Goal: Contribute content

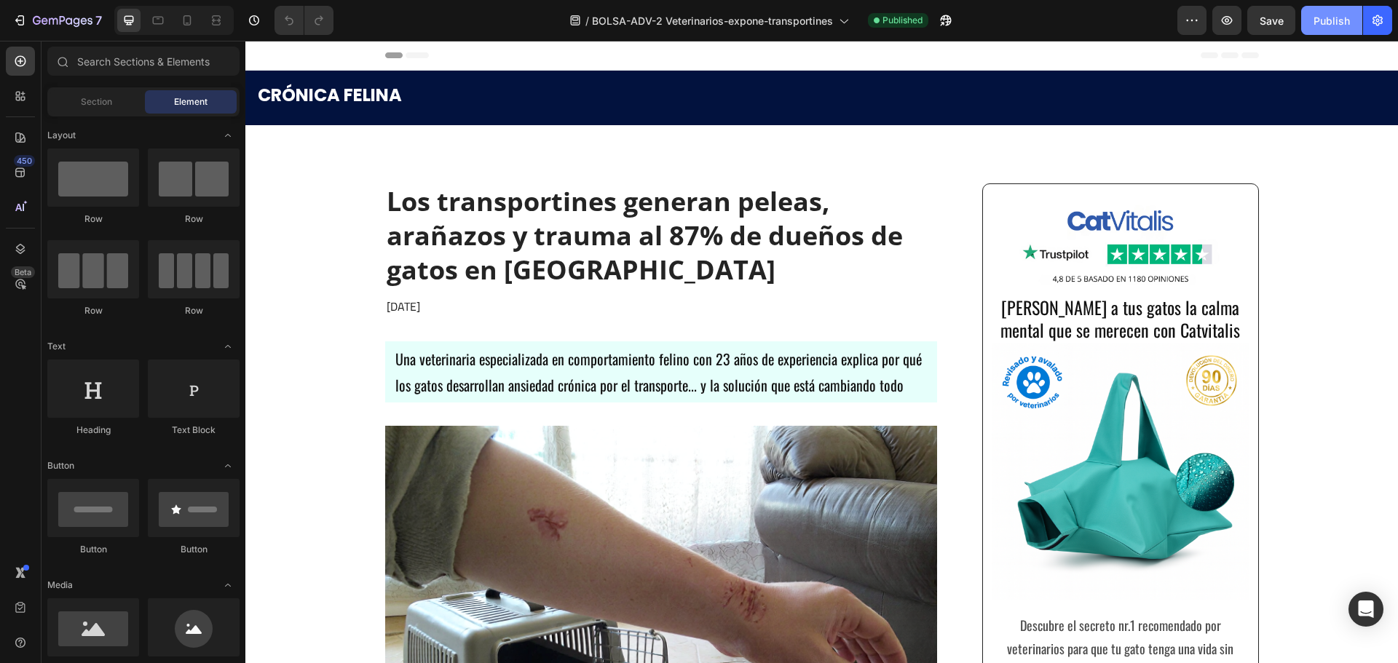
click at [1319, 21] on div "Publish" at bounding box center [1332, 20] width 36 height 15
click at [1234, 15] on icon "button" at bounding box center [1227, 20] width 15 height 15
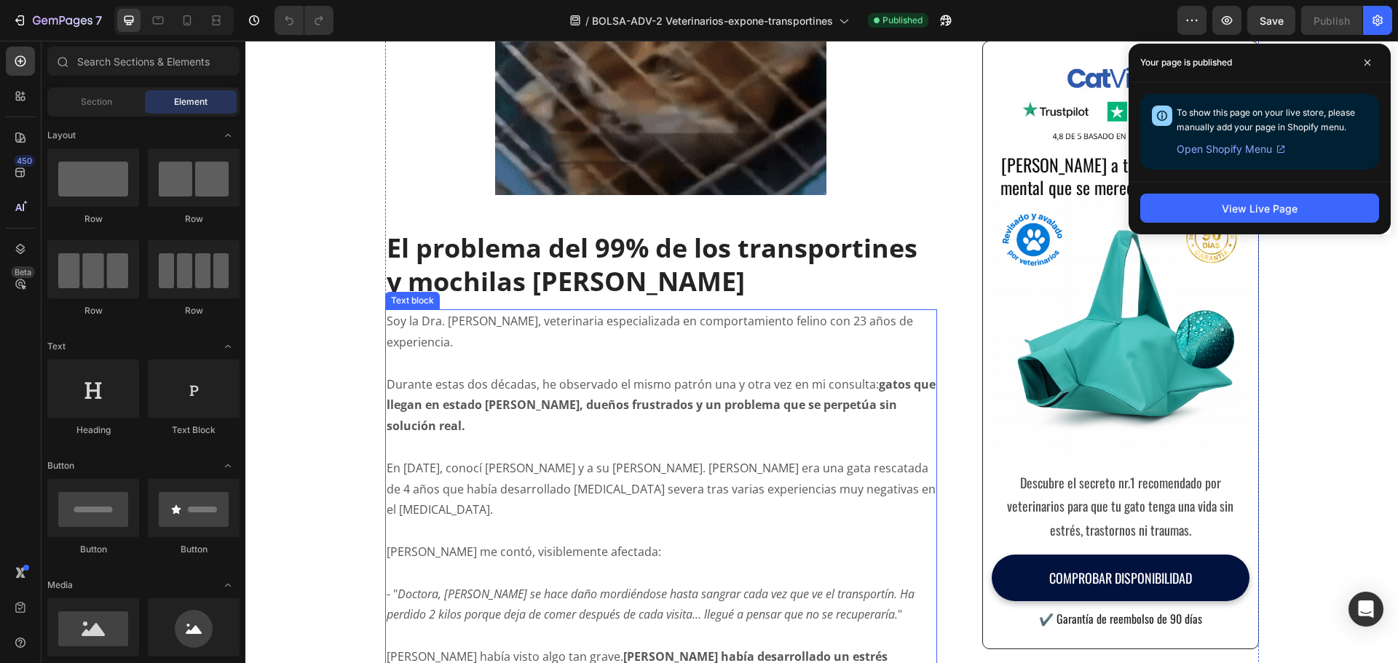
scroll to position [1529, 0]
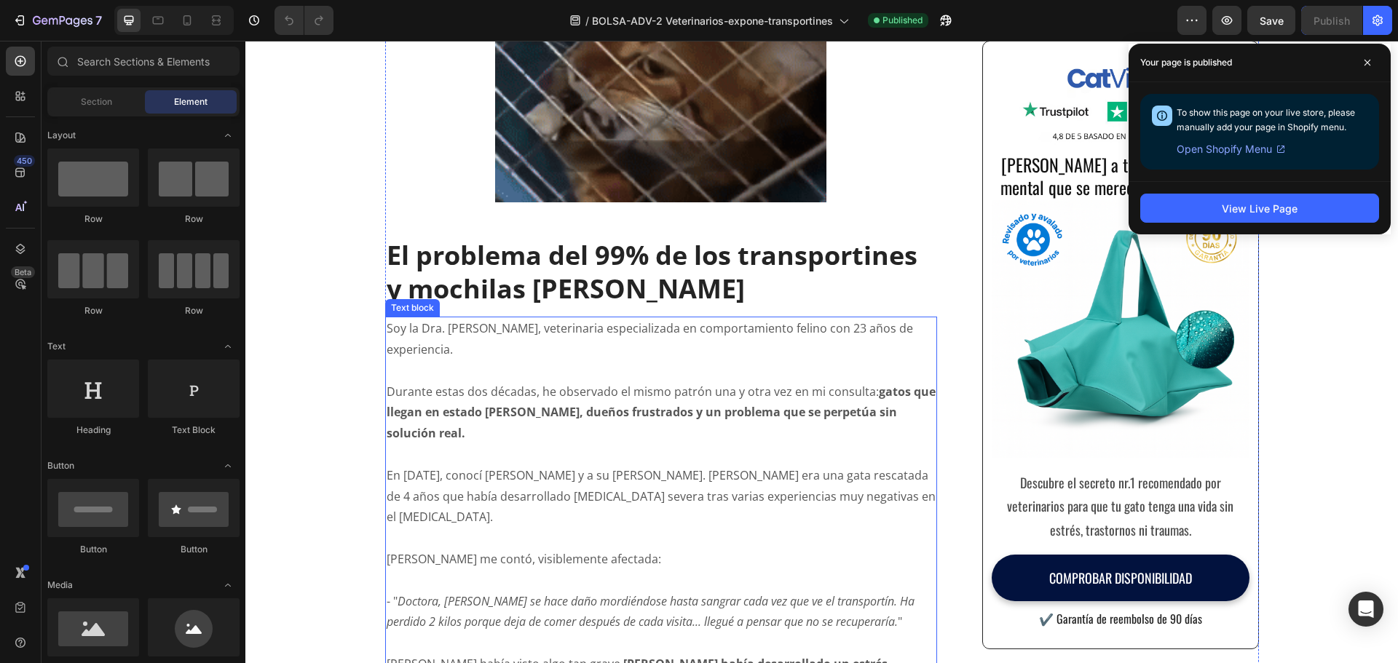
click at [540, 318] on p "Soy la Dra. [PERSON_NAME], veterinaria especializada en comportamiento felino c…" at bounding box center [662, 339] width 550 height 42
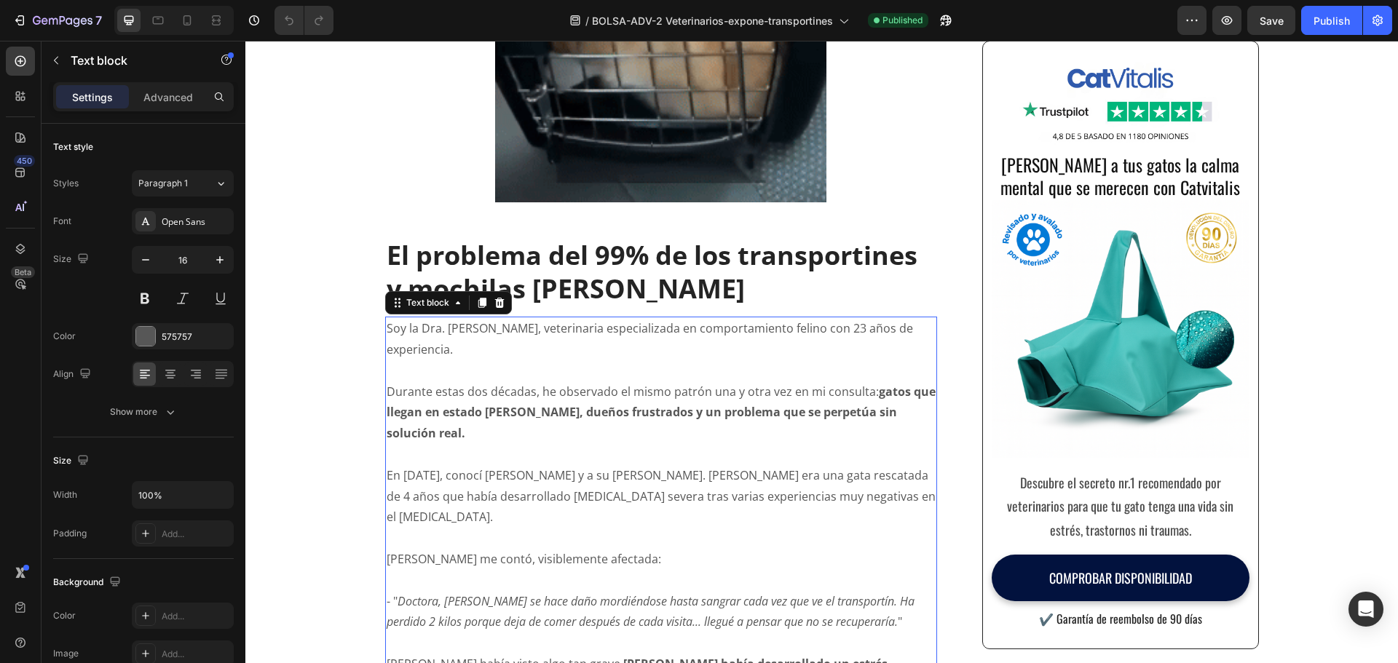
click at [458, 318] on p "Soy la Dra. [PERSON_NAME], veterinaria especializada en comportamiento felino c…" at bounding box center [662, 339] width 550 height 42
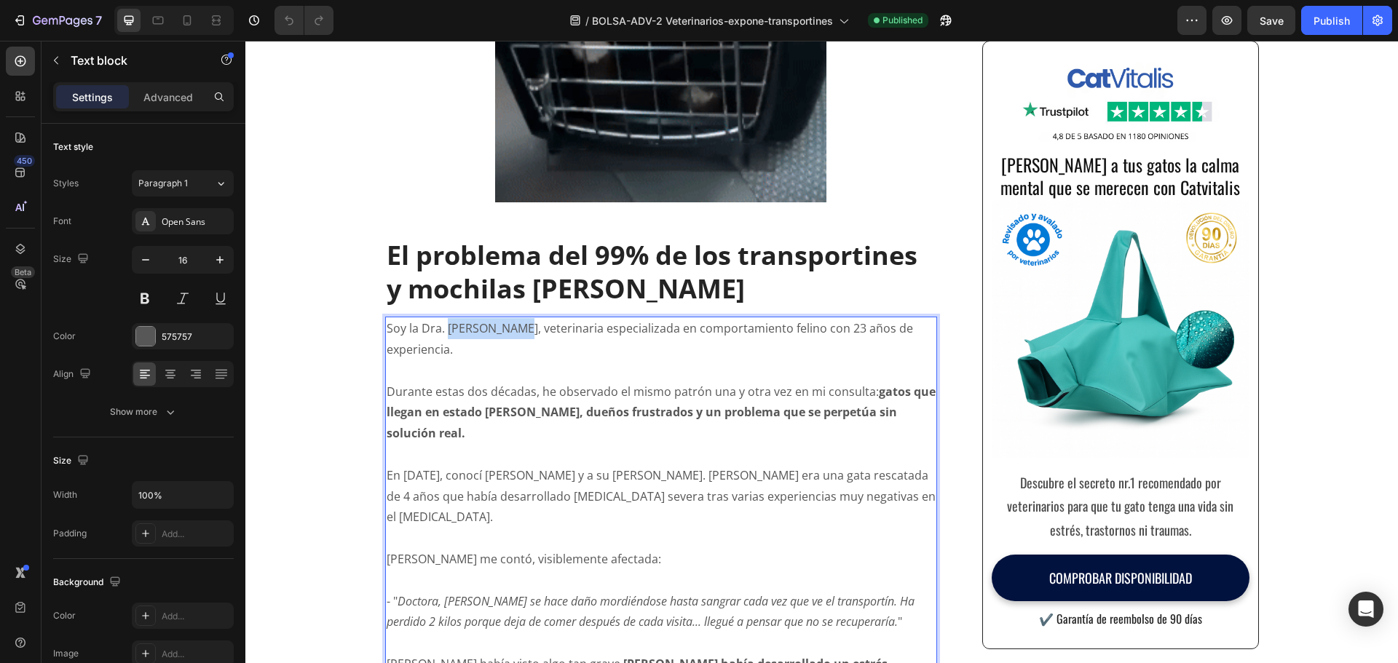
drag, startPoint x: 444, startPoint y: 308, endPoint x: 513, endPoint y: 312, distance: 69.3
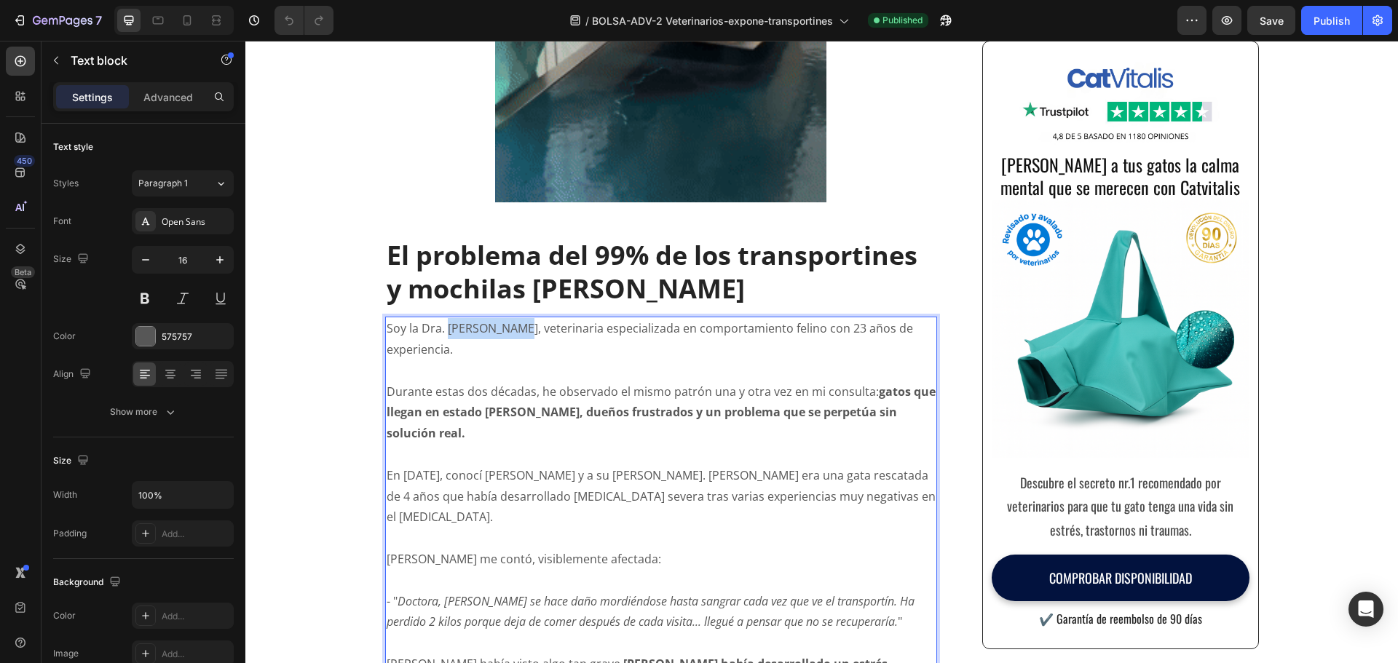
click at [513, 318] on p "Soy la Dra. [PERSON_NAME], veterinaria especializada en comportamiento felino c…" at bounding box center [662, 339] width 550 height 42
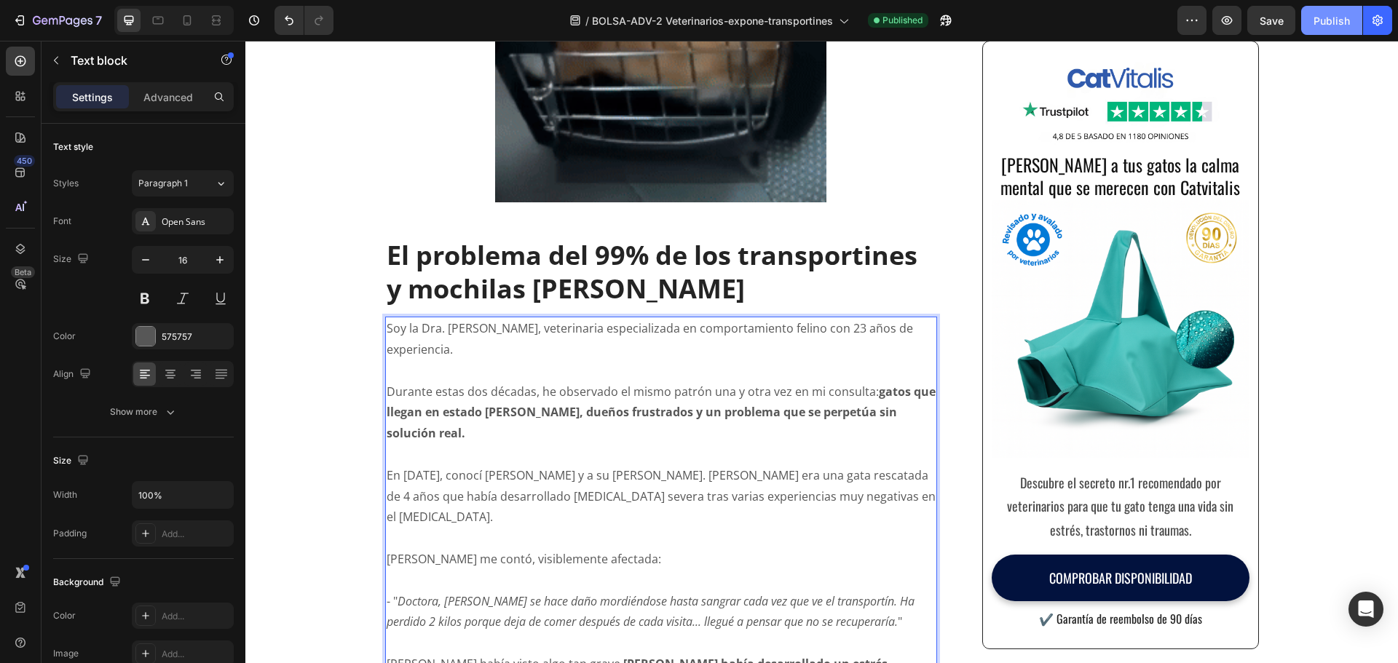
click at [1323, 20] on div "Publish" at bounding box center [1332, 20] width 36 height 15
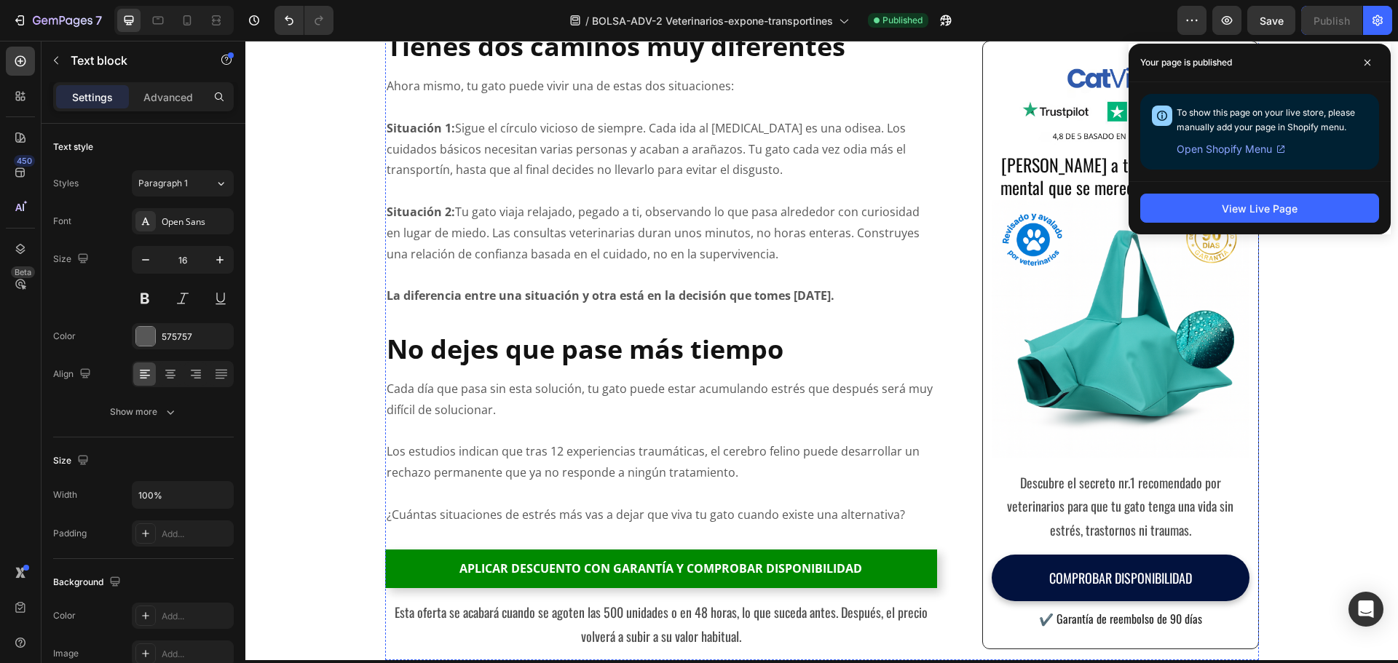
scroll to position [9468, 0]
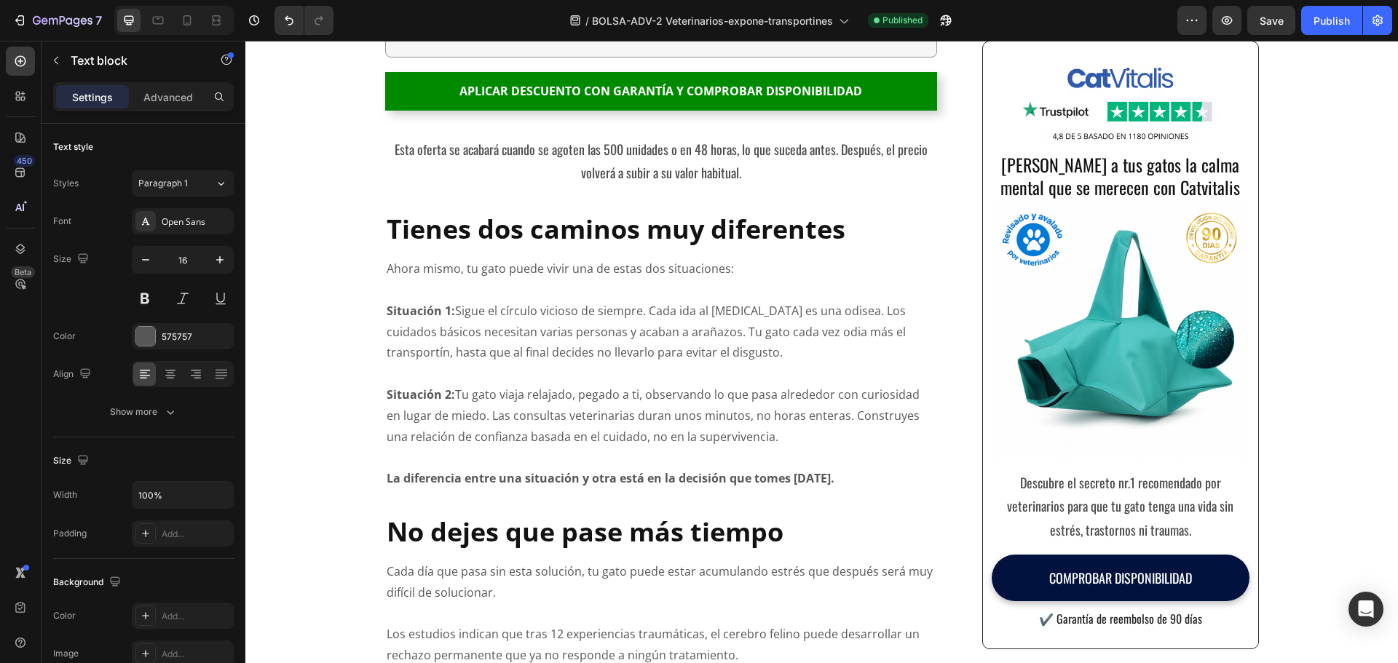
drag, startPoint x: 674, startPoint y: 513, endPoint x: 371, endPoint y: 449, distance: 309.5
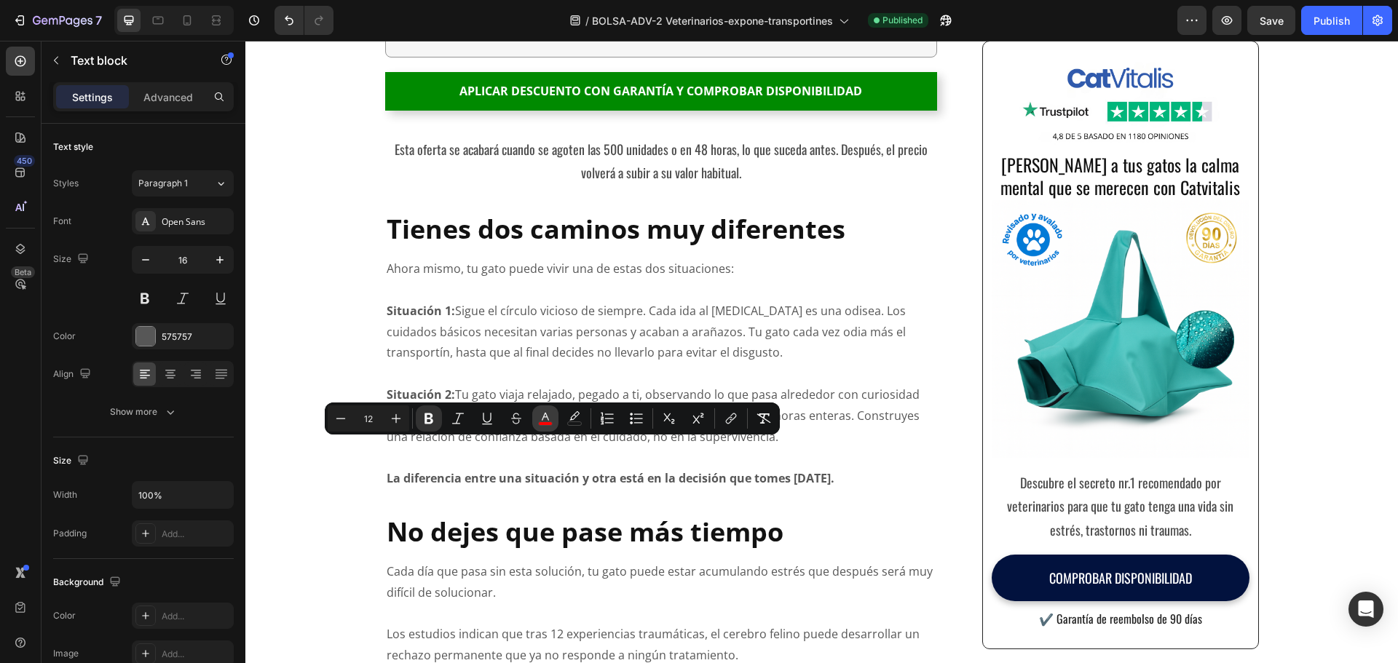
click at [543, 425] on rect "Editor contextual toolbar" at bounding box center [546, 424] width 14 height 4
type input "FF0202"
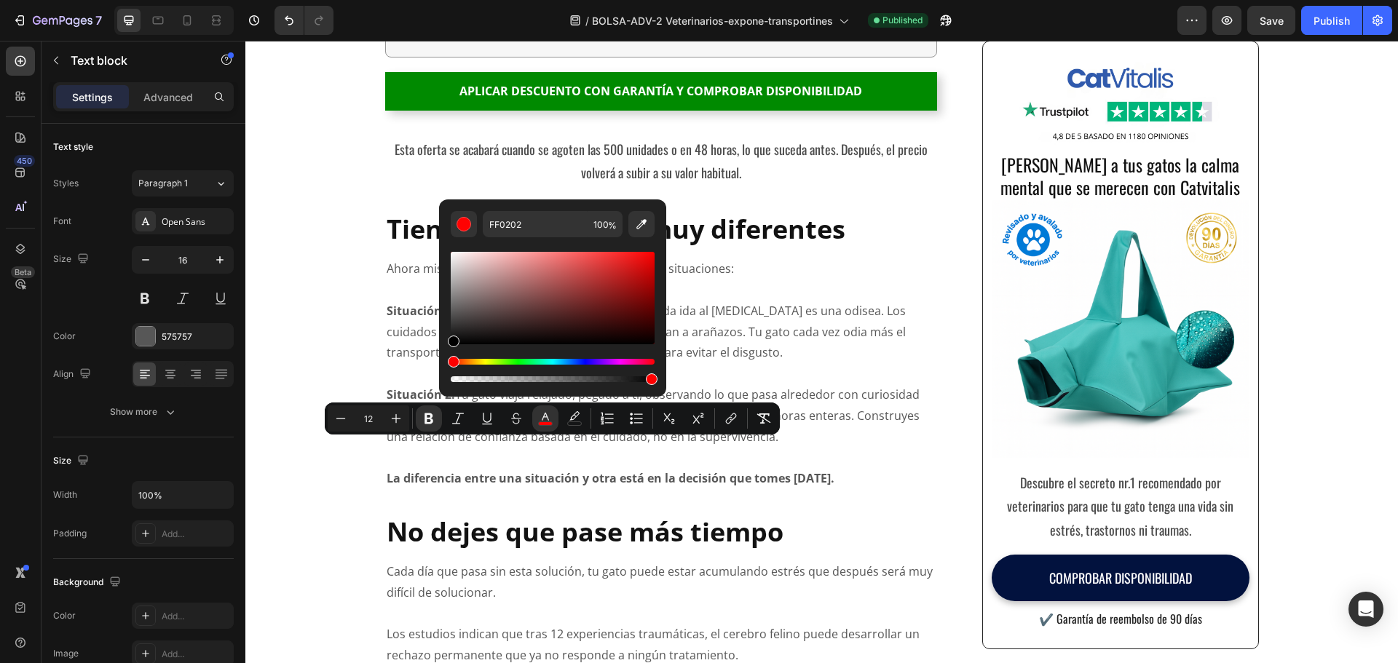
drag, startPoint x: 725, startPoint y: 370, endPoint x: 436, endPoint y: 359, distance: 289.3
type input "000000"
click at [425, 411] on button "Bold" at bounding box center [429, 419] width 26 height 26
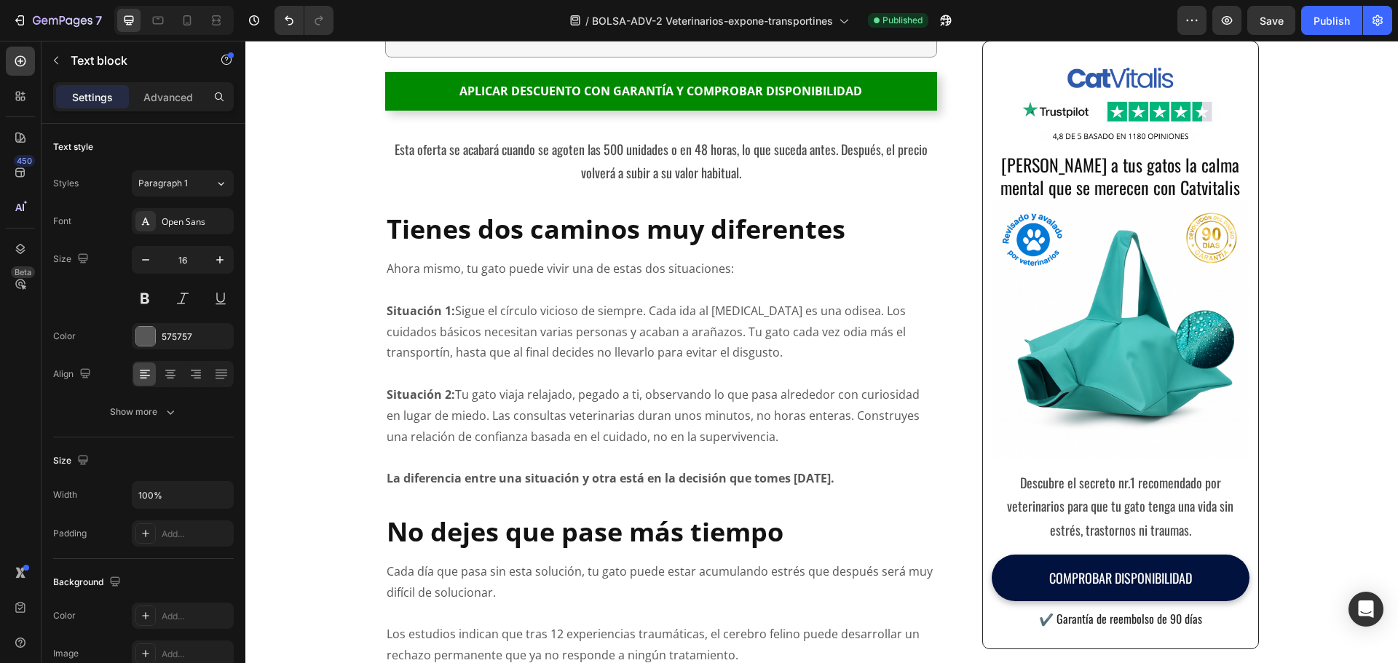
drag, startPoint x: 421, startPoint y: 324, endPoint x: 378, endPoint y: 326, distance: 43.0
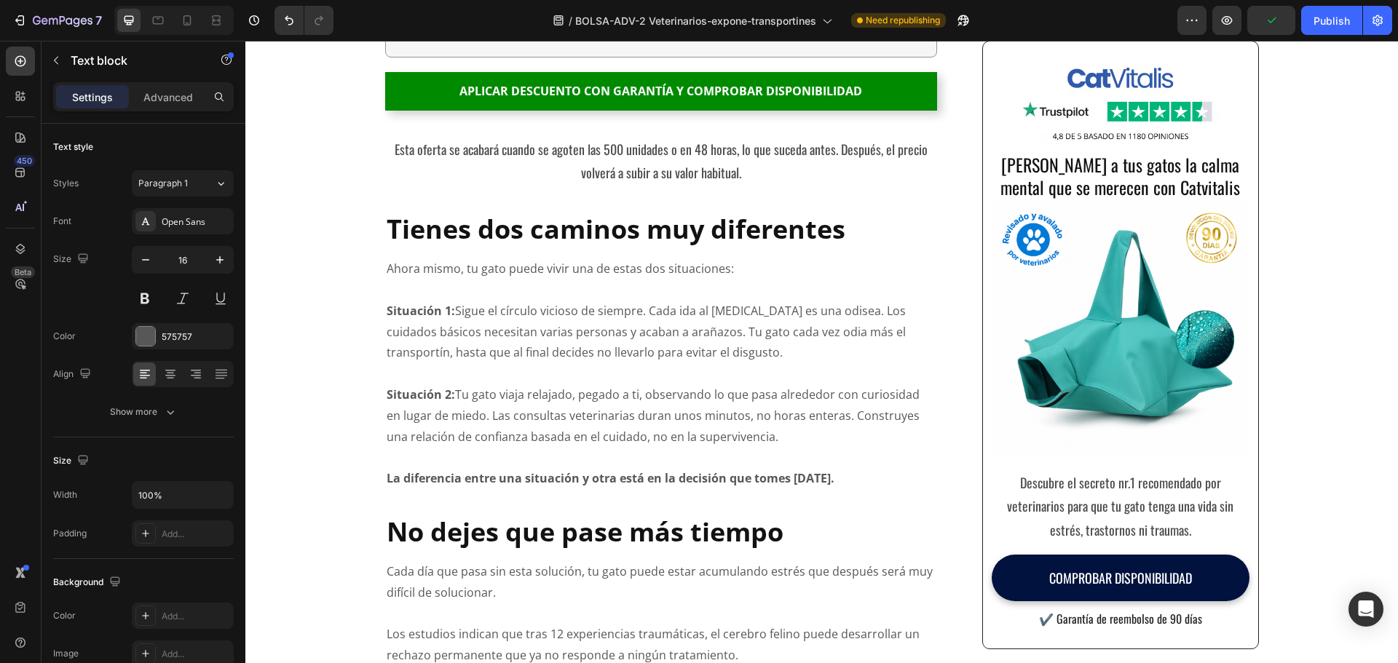
drag, startPoint x: 409, startPoint y: 474, endPoint x: 370, endPoint y: 474, distance: 39.3
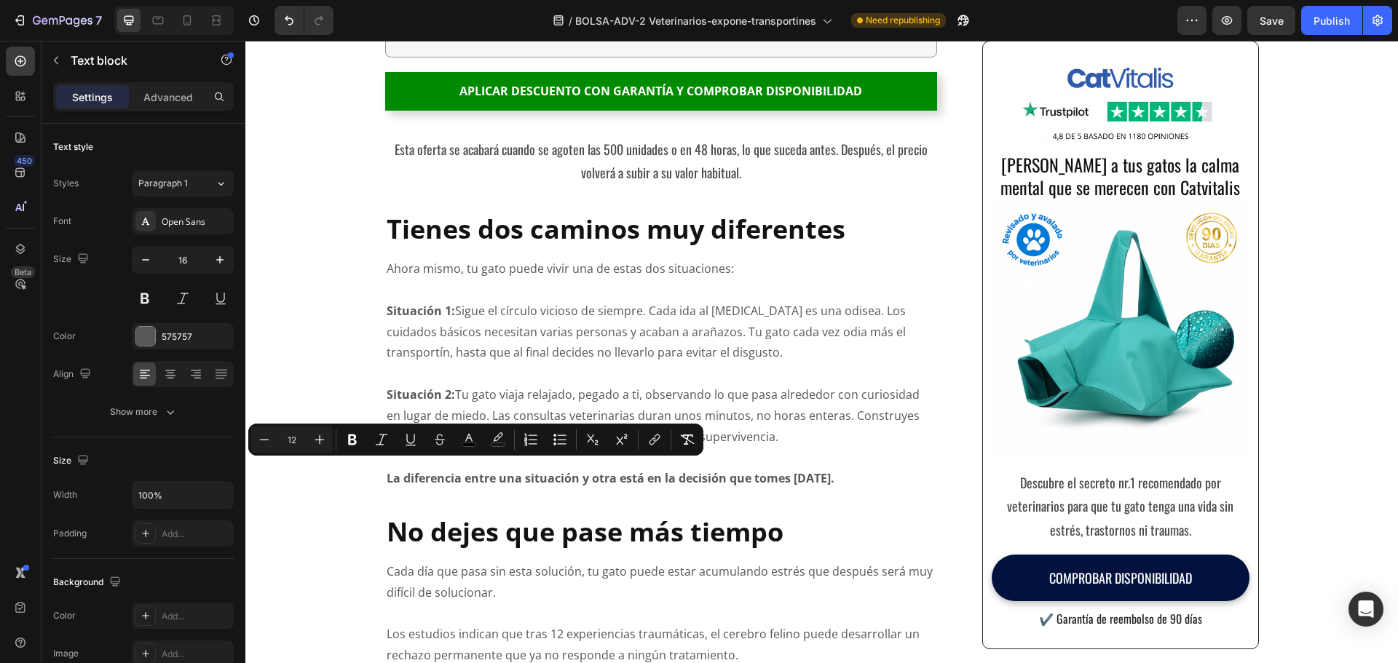
drag, startPoint x: 382, startPoint y: 472, endPoint x: 506, endPoint y: 475, distance: 124.6
click at [355, 441] on icon "Editor contextual toolbar" at bounding box center [352, 440] width 9 height 11
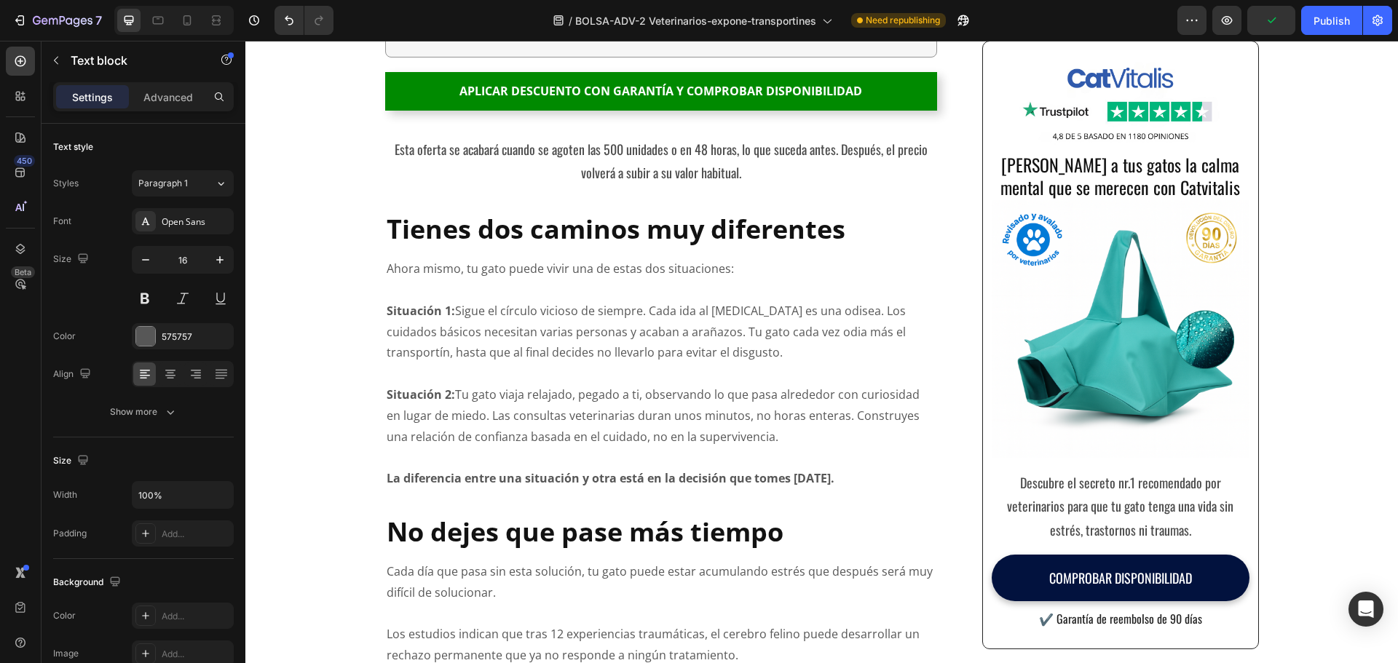
drag, startPoint x: 382, startPoint y: 492, endPoint x: 512, endPoint y: 495, distance: 129.7
drag, startPoint x: 513, startPoint y: 492, endPoint x: 380, endPoint y: 492, distance: 133.3
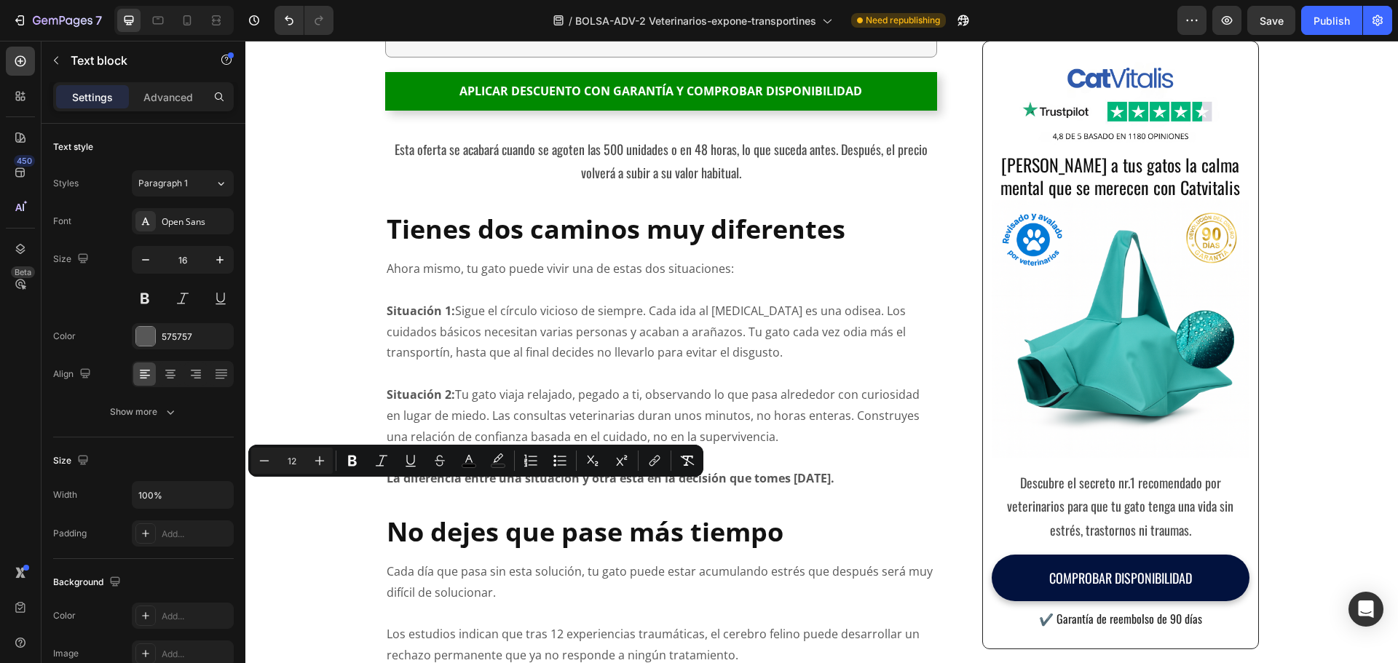
drag, startPoint x: 513, startPoint y: 492, endPoint x: 382, endPoint y: 492, distance: 131.8
click at [352, 462] on icon "Editor contextual toolbar" at bounding box center [352, 461] width 15 height 15
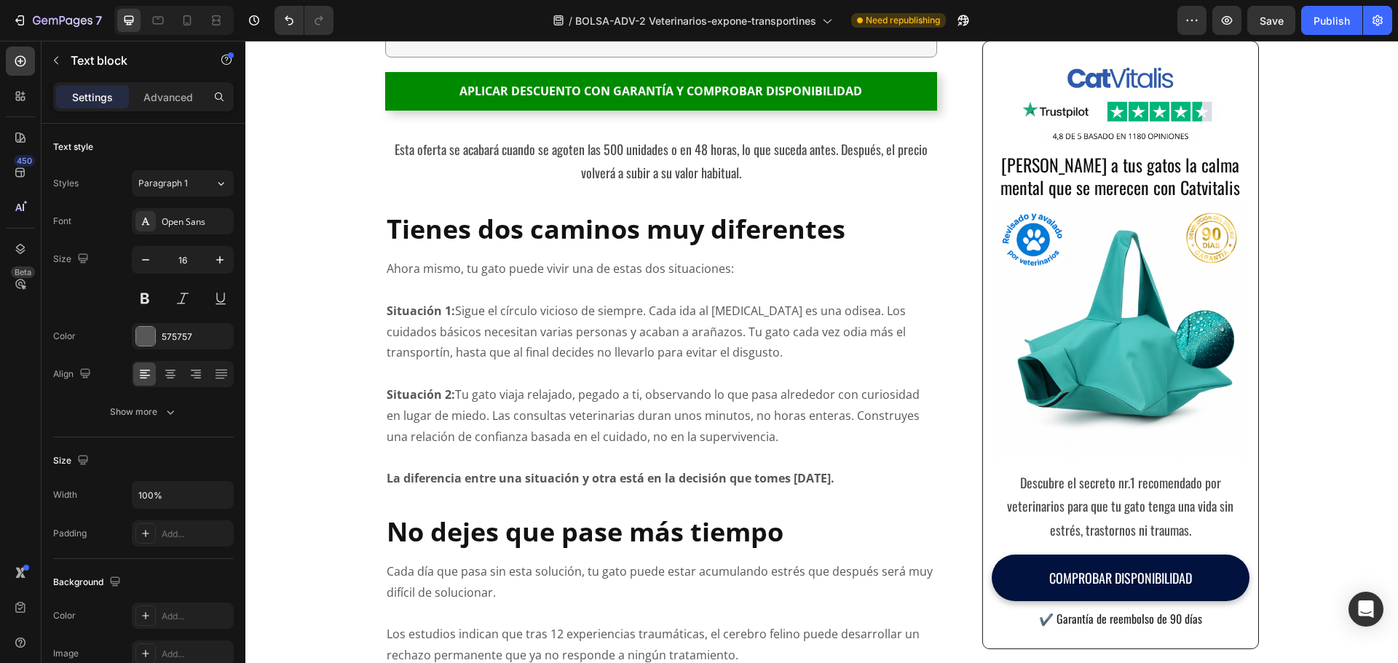
drag, startPoint x: 545, startPoint y: 516, endPoint x: 380, endPoint y: 515, distance: 165.3
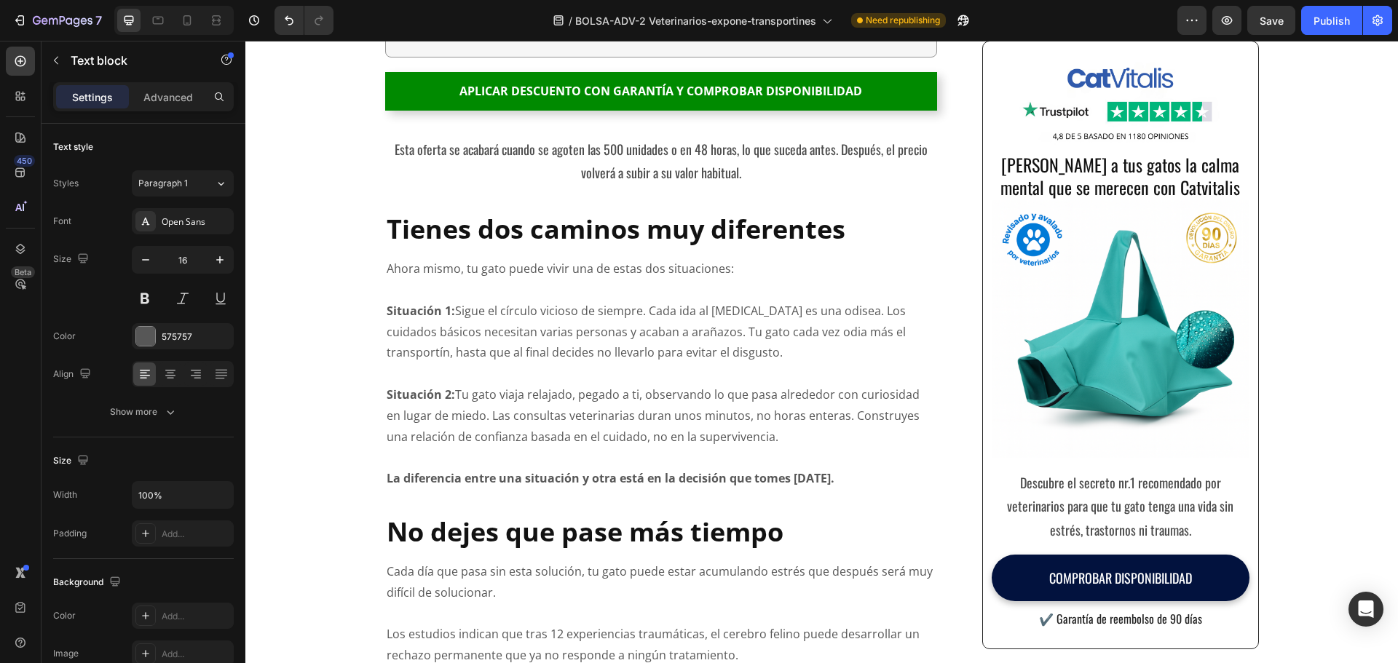
drag, startPoint x: 426, startPoint y: 326, endPoint x: 354, endPoint y: 326, distance: 72.1
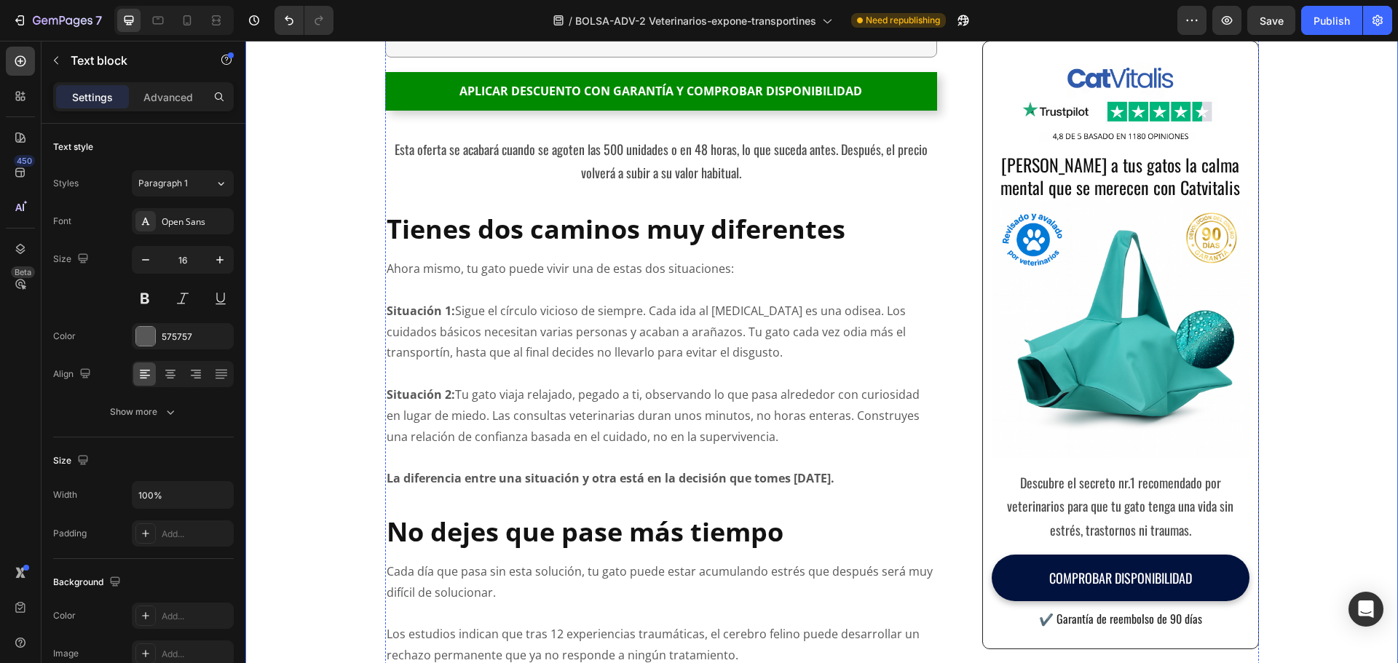
drag, startPoint x: 572, startPoint y: 515, endPoint x: 382, endPoint y: 513, distance: 190.1
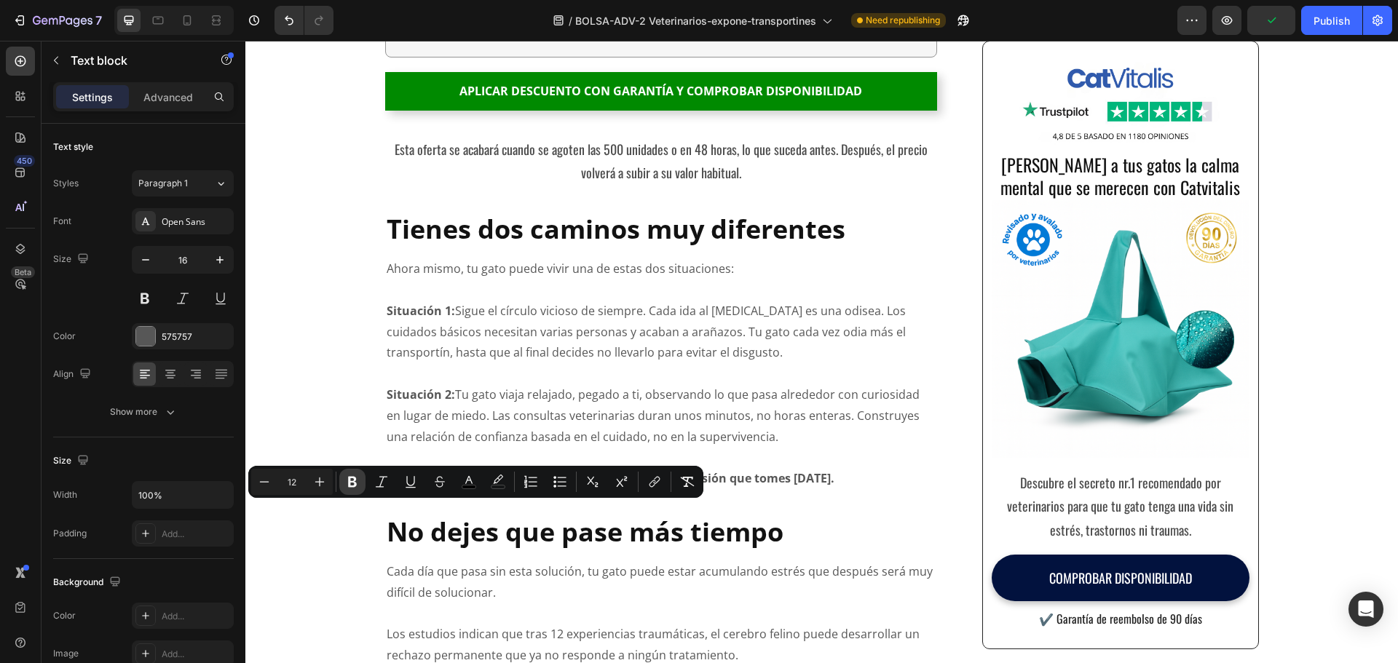
click at [356, 480] on icon "Editor contextual toolbar" at bounding box center [352, 482] width 9 height 11
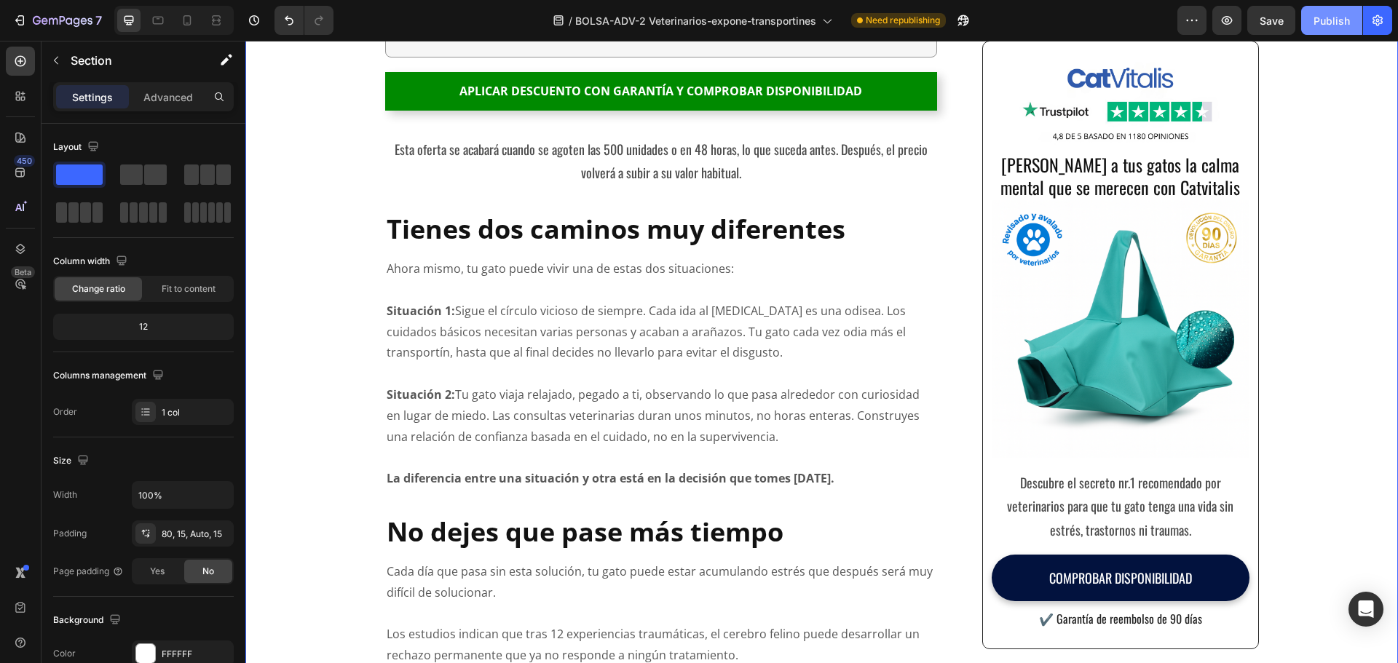
click at [1311, 22] on button "Publish" at bounding box center [1331, 20] width 61 height 29
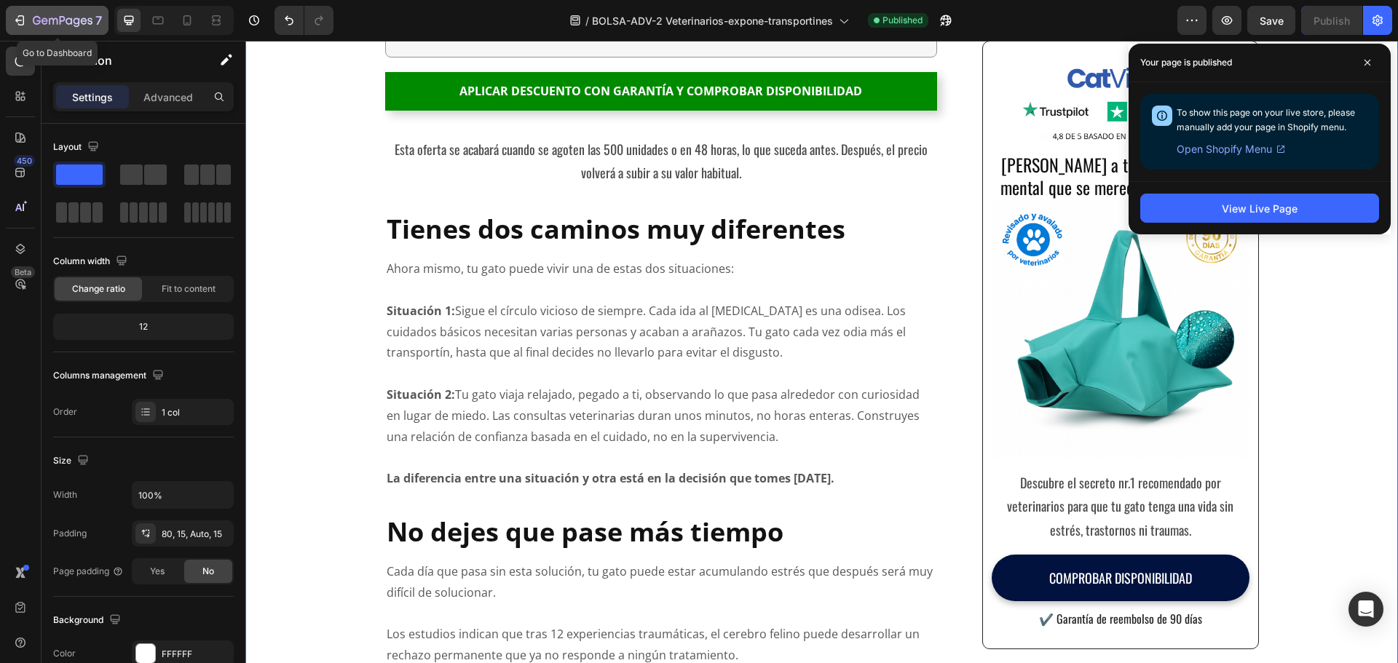
click at [9, 15] on button "7" at bounding box center [57, 20] width 103 height 29
